Goal: Task Accomplishment & Management: Complete application form

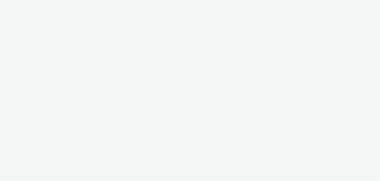
select select "120df370-56d5-4af5-baa5-7e7bf0f81b39"
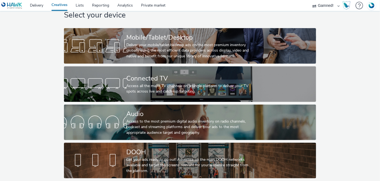
scroll to position [19, 0]
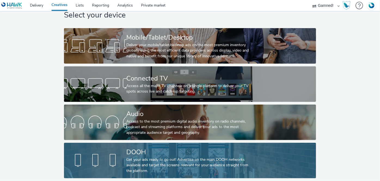
click at [143, 148] on div "DOOH" at bounding box center [189, 152] width 125 height 10
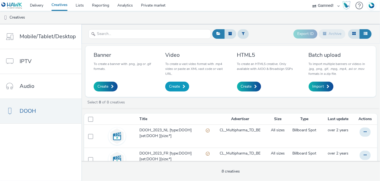
click at [180, 86] on link "Create" at bounding box center [177, 86] width 24 height 10
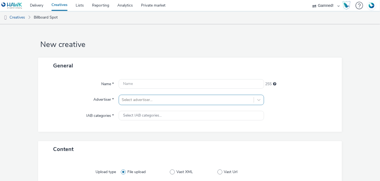
click at [159, 100] on div "Select advertiser..." at bounding box center [191, 100] width 145 height 10
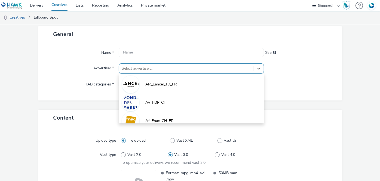
scroll to position [32, 0]
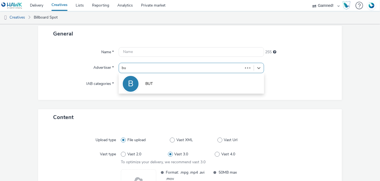
type input "but"
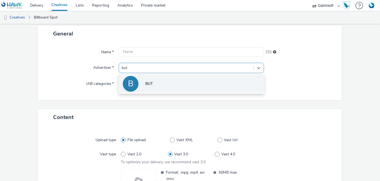
click at [144, 78] on li "B BUT" at bounding box center [191, 83] width 145 height 18
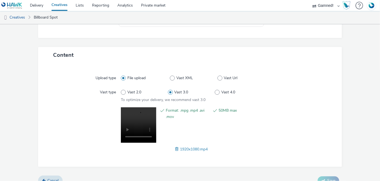
scroll to position [105, 0]
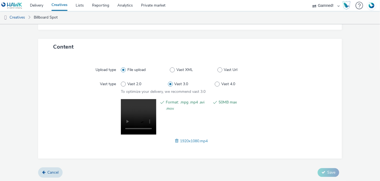
click at [186, 140] on span "1920x1080.mp4" at bounding box center [194, 140] width 28 height 5
copy span "1920x1080"
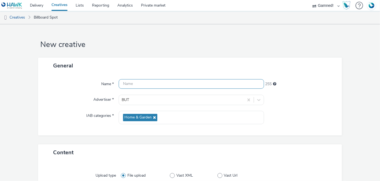
paste input "1920x1080"
click at [153, 83] on input "1920x1080" at bounding box center [191, 84] width 145 height 10
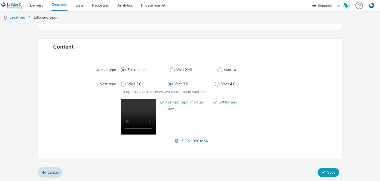
type input "1920x1080_Demo_But"
click at [328, 172] on span "Save" at bounding box center [331, 171] width 8 height 5
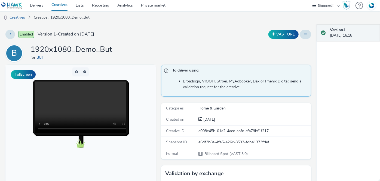
click at [65, 7] on link "Creatives" at bounding box center [59, 5] width 24 height 11
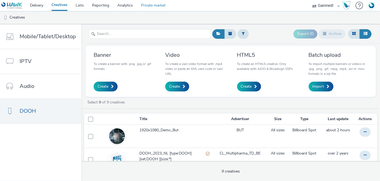
click at [149, 5] on link "Private market" at bounding box center [153, 5] width 33 height 11
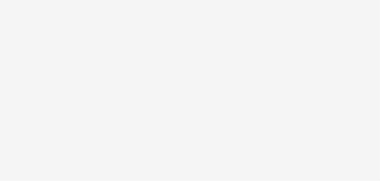
select select "120df370-56d5-4af5-baa5-7e7bf0f81b39"
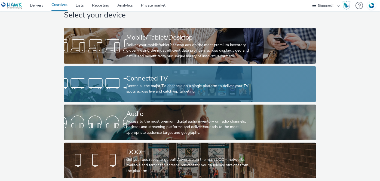
scroll to position [19, 0]
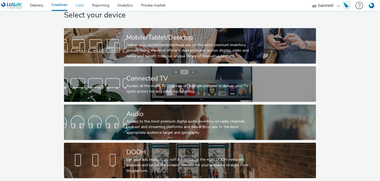
click at [80, 6] on link "Lists" at bounding box center [80, 5] width 16 height 11
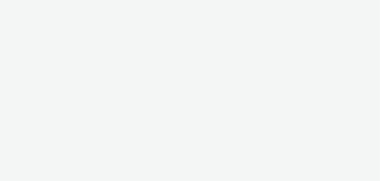
select select "120df370-56d5-4af5-baa5-7e7bf0f81b39"
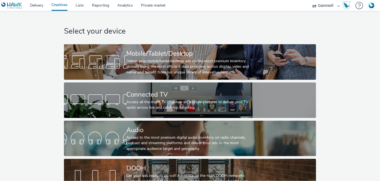
scroll to position [20, 0]
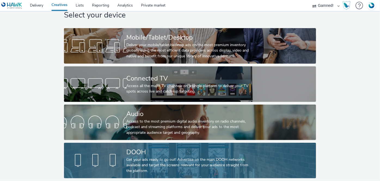
click at [160, 149] on div "DOOH" at bounding box center [189, 152] width 125 height 10
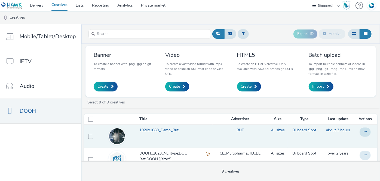
click at [162, 128] on span "1920x1080_Demo_But" at bounding box center [159, 129] width 41 height 5
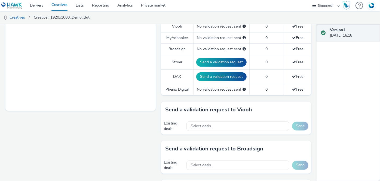
scroll to position [179, 0]
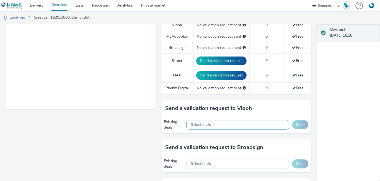
click at [199, 125] on span "Select deals..." at bounding box center [202, 124] width 23 height 5
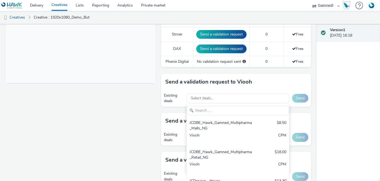
scroll to position [205, 0]
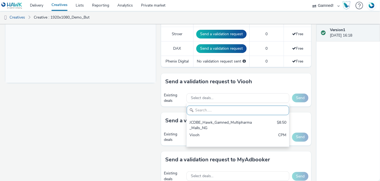
click at [161, 129] on div "Existing deals Select deals... Send" at bounding box center [236, 137] width 150 height 17
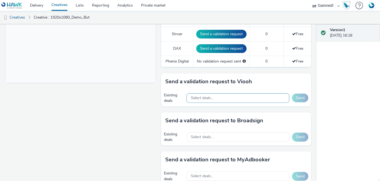
click at [205, 99] on div "Select deals..." at bounding box center [238, 98] width 103 height 10
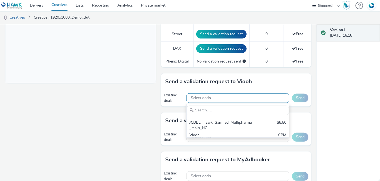
scroll to position [0, 0]
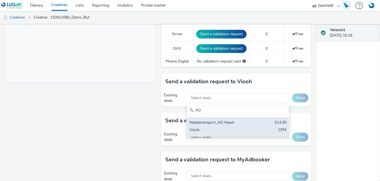
type input "AO"
click at [205, 127] on div "Viooh" at bounding box center [222, 130] width 64 height 6
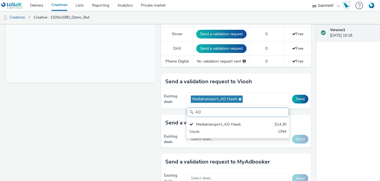
click at [289, 83] on div "Send a validation request to Viooh" at bounding box center [236, 81] width 150 height 16
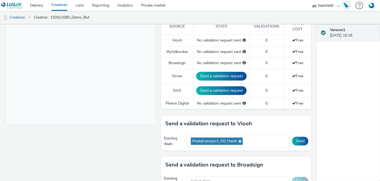
scroll to position [215, 0]
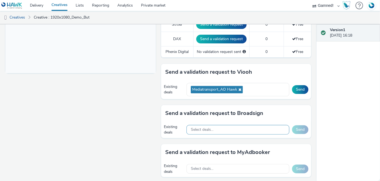
click at [218, 131] on div "Select deals..." at bounding box center [238, 130] width 103 height 10
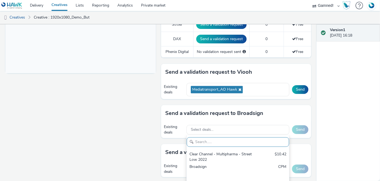
click at [287, 65] on div "Send a validation request to Viooh" at bounding box center [236, 72] width 150 height 16
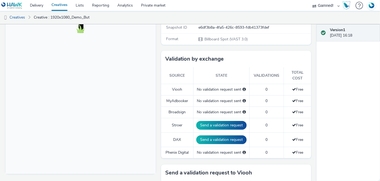
scroll to position [115, 0]
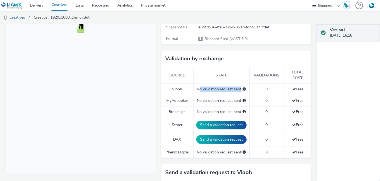
drag, startPoint x: 197, startPoint y: 88, endPoint x: 239, endPoint y: 89, distance: 42.0
click at [239, 89] on div "No validation request sent" at bounding box center [221, 88] width 50 height 5
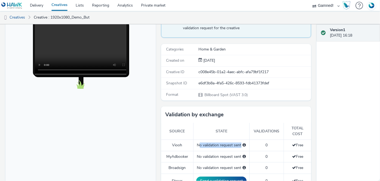
scroll to position [59, 0]
click at [62, 4] on link "Creatives" at bounding box center [59, 5] width 24 height 11
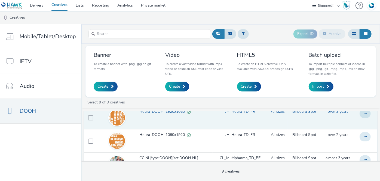
scroll to position [79, 0]
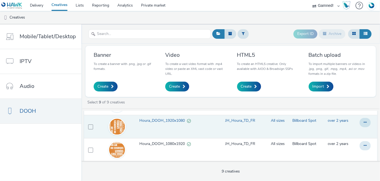
click at [175, 118] on span "Houra_DOOH_1920x1080" at bounding box center [163, 120] width 48 height 5
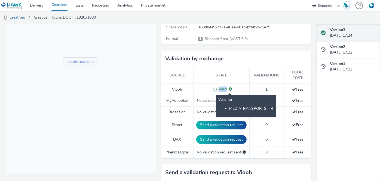
drag, startPoint x: 215, startPoint y: 91, endPoint x: 227, endPoint y: 89, distance: 11.8
click at [227, 89] on div "Valid Valid for: MEDIATRANSPORTS_FR" at bounding box center [221, 89] width 50 height 6
click at [229, 89] on icon at bounding box center [230, 89] width 3 height 4
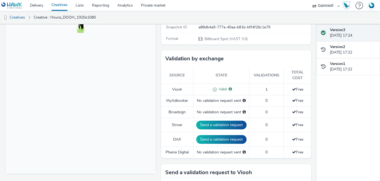
click at [220, 89] on span "Valid" at bounding box center [222, 88] width 10 height 5
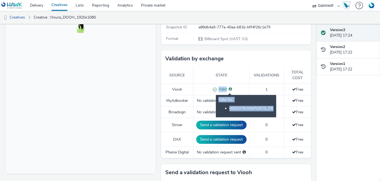
click at [229, 89] on icon at bounding box center [230, 89] width 3 height 4
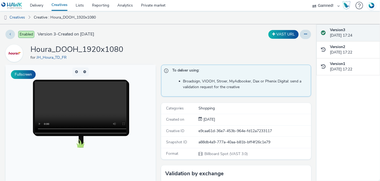
click at [58, 7] on link "Creatives" at bounding box center [59, 5] width 24 height 11
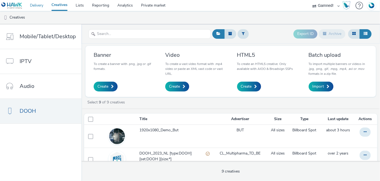
click at [33, 4] on link "Delivery" at bounding box center [37, 5] width 22 height 11
